Goal: Task Accomplishment & Management: Use online tool/utility

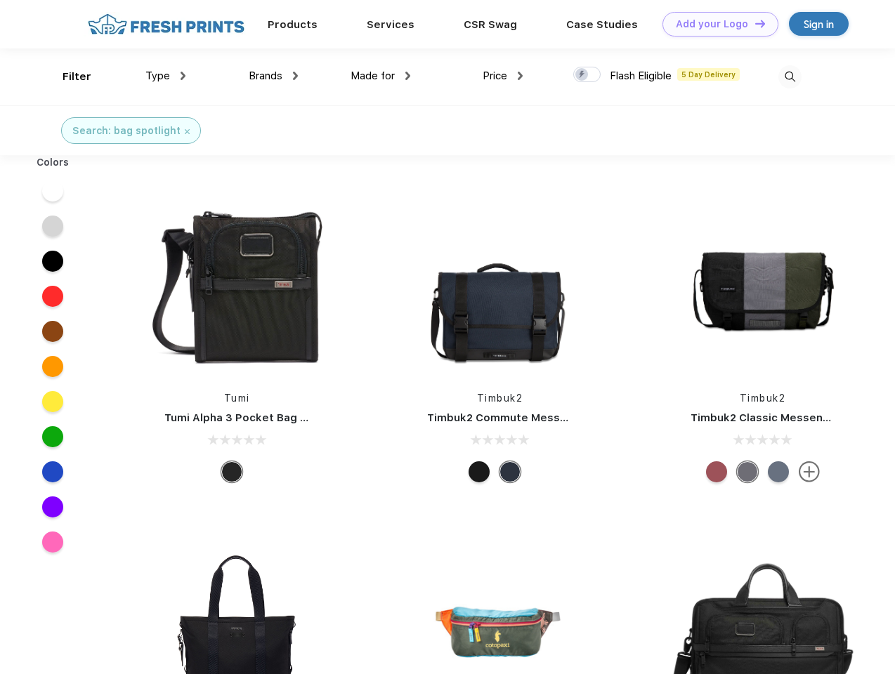
click at [715, 24] on link "Add your Logo Design Tool" at bounding box center [720, 24] width 116 height 25
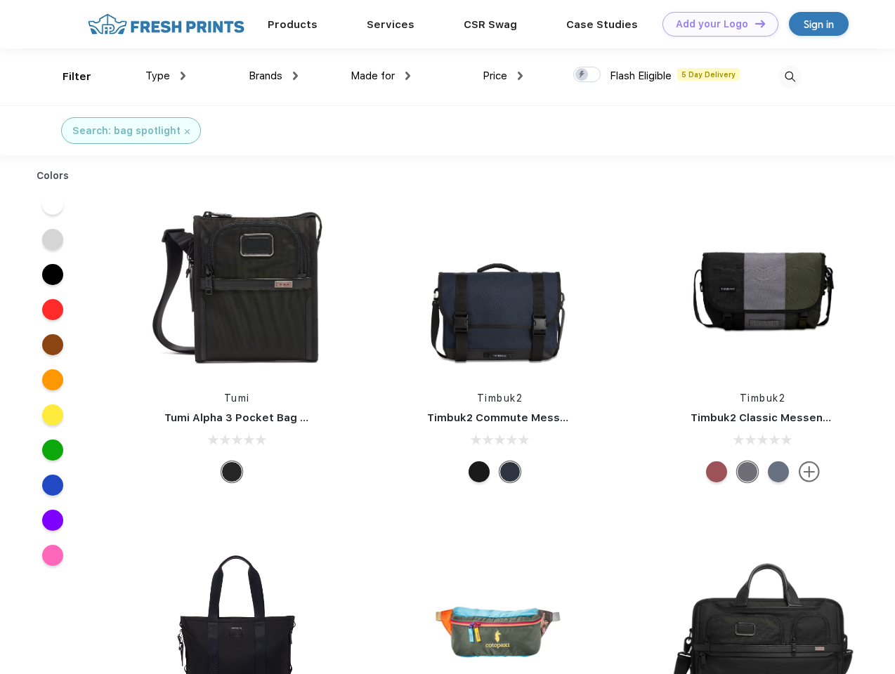
click at [0, 0] on div "Design Tool" at bounding box center [0, 0] width 0 height 0
click at [754, 23] on link "Add your Logo Design Tool" at bounding box center [720, 24] width 116 height 25
click at [67, 77] on div "Filter" at bounding box center [77, 77] width 29 height 16
click at [166, 76] on span "Type" at bounding box center [157, 76] width 25 height 13
click at [273, 76] on span "Brands" at bounding box center [266, 76] width 34 height 13
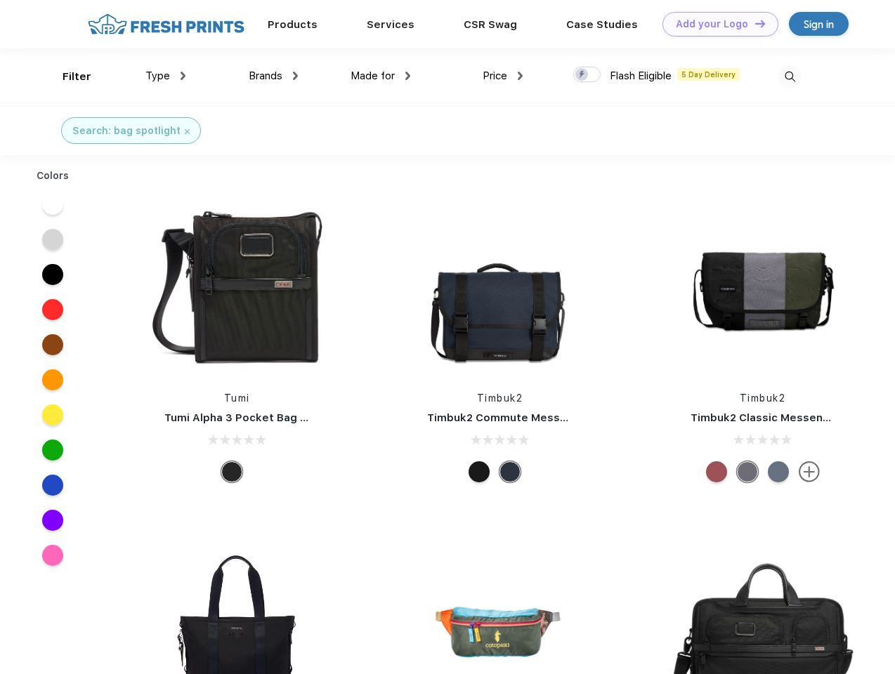
click at [381, 76] on span "Made for" at bounding box center [372, 76] width 44 height 13
click at [503, 76] on span "Price" at bounding box center [494, 76] width 25 height 13
click at [587, 75] on div at bounding box center [586, 74] width 27 height 15
click at [582, 75] on input "checkbox" at bounding box center [577, 70] width 9 height 9
click at [789, 77] on img at bounding box center [789, 76] width 23 height 23
